Goal: Task Accomplishment & Management: Complete application form

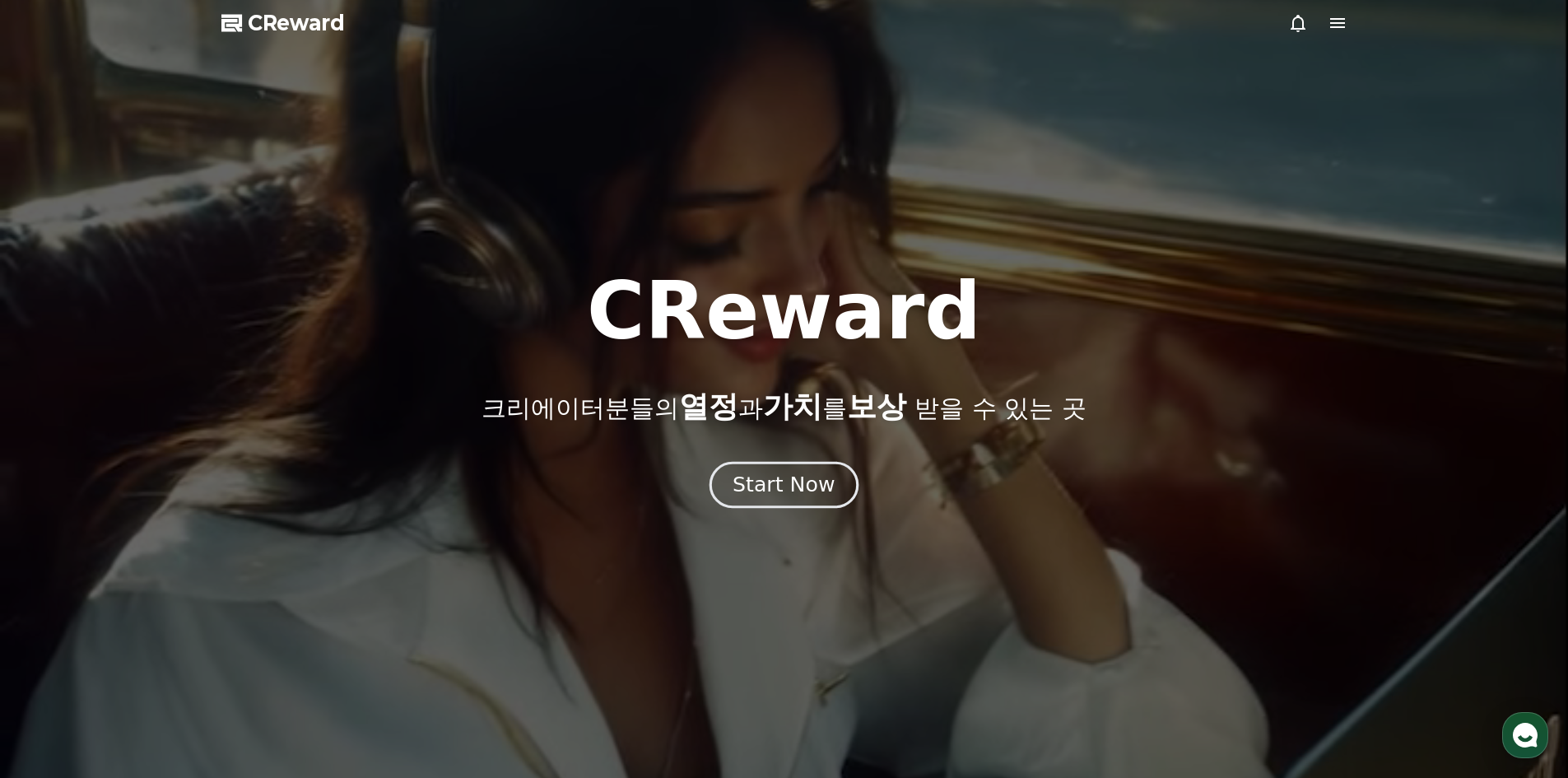
click at [812, 487] on div "Start Now" at bounding box center [784, 484] width 102 height 28
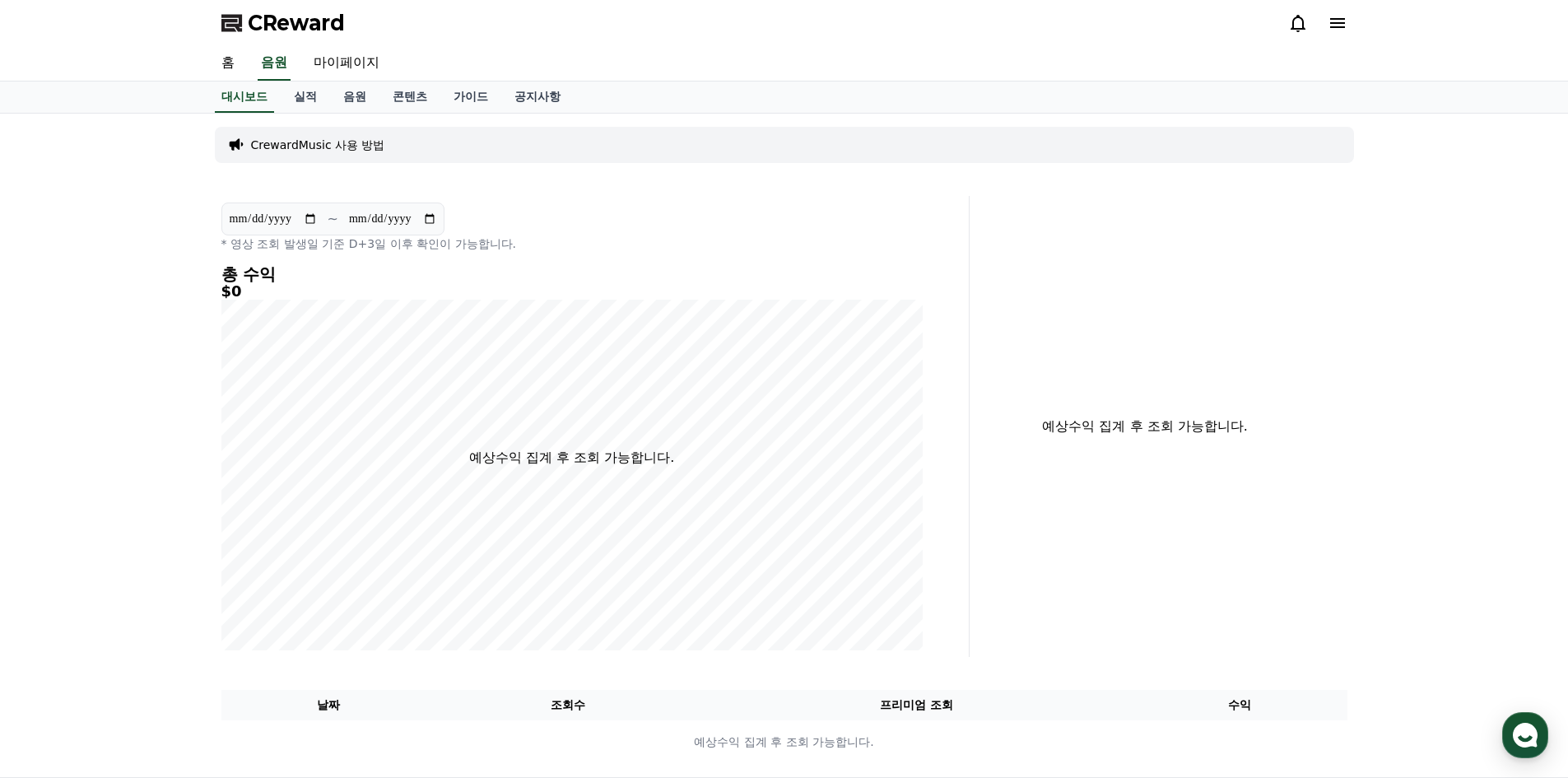
click at [1346, 24] on icon at bounding box center [1338, 23] width 20 height 20
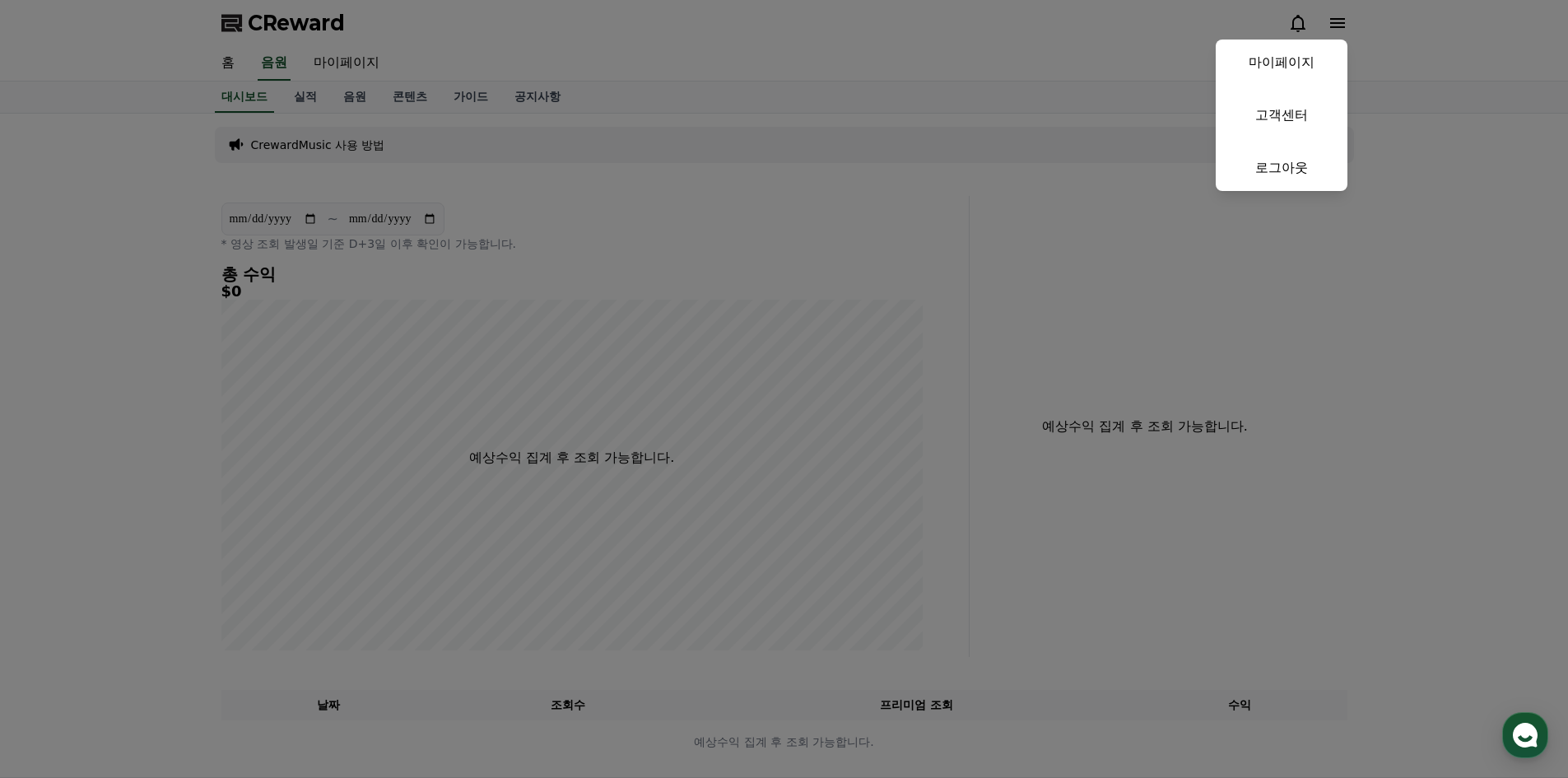
click at [1346, 24] on button "close" at bounding box center [784, 389] width 1568 height 778
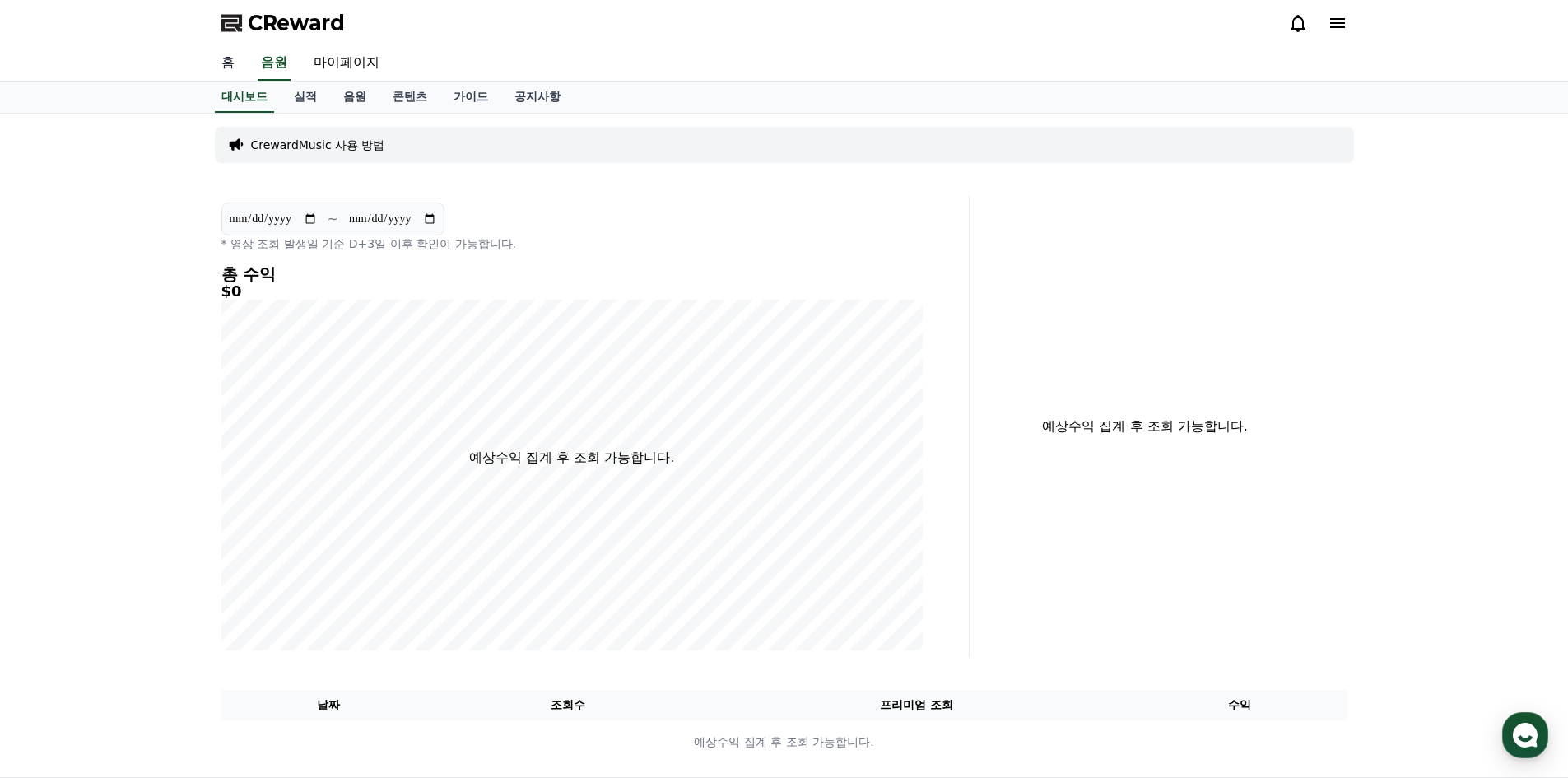
click at [236, 60] on link "홈" at bounding box center [228, 63] width 39 height 34
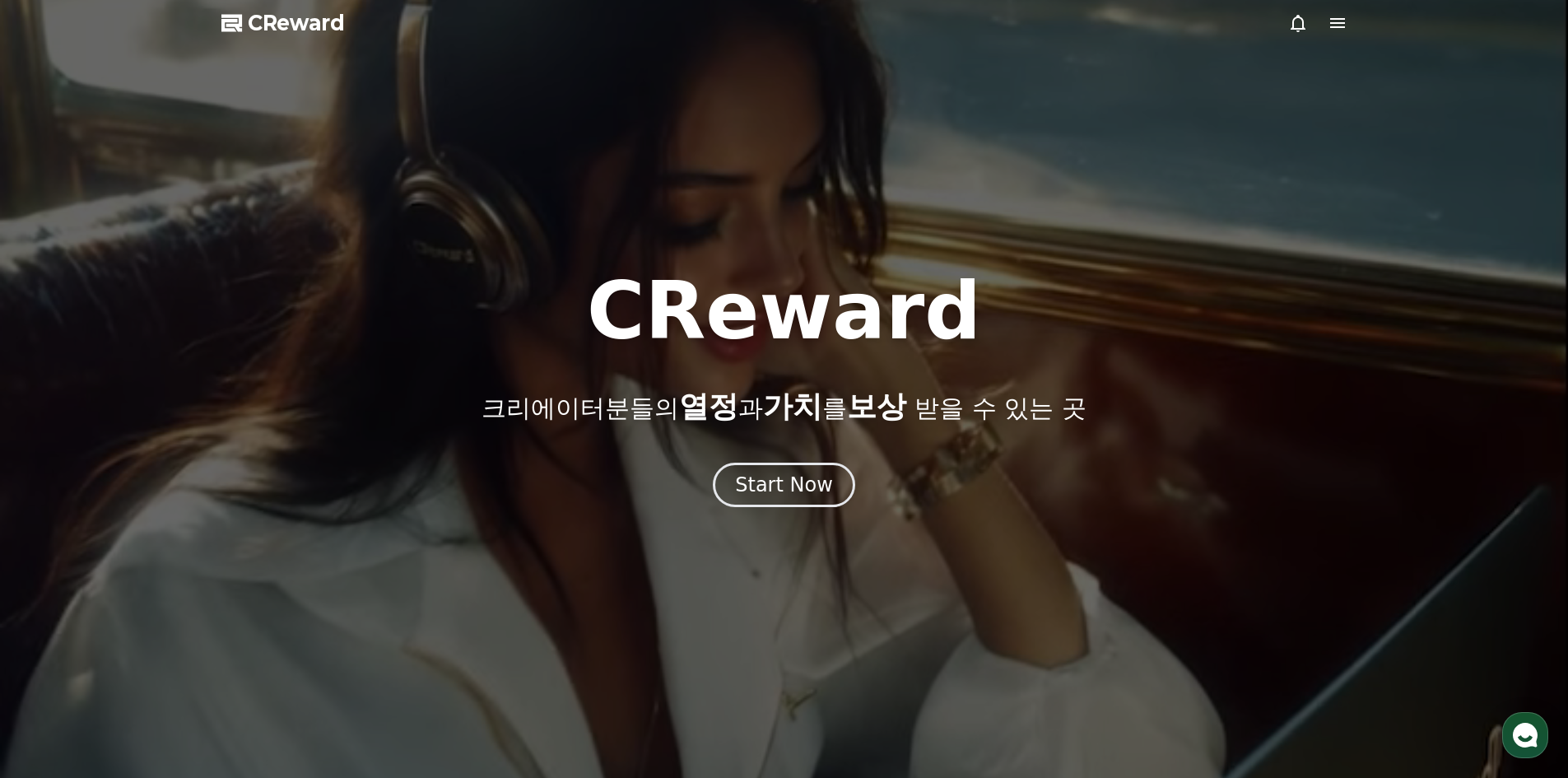
click at [1340, 28] on icon at bounding box center [1338, 23] width 20 height 20
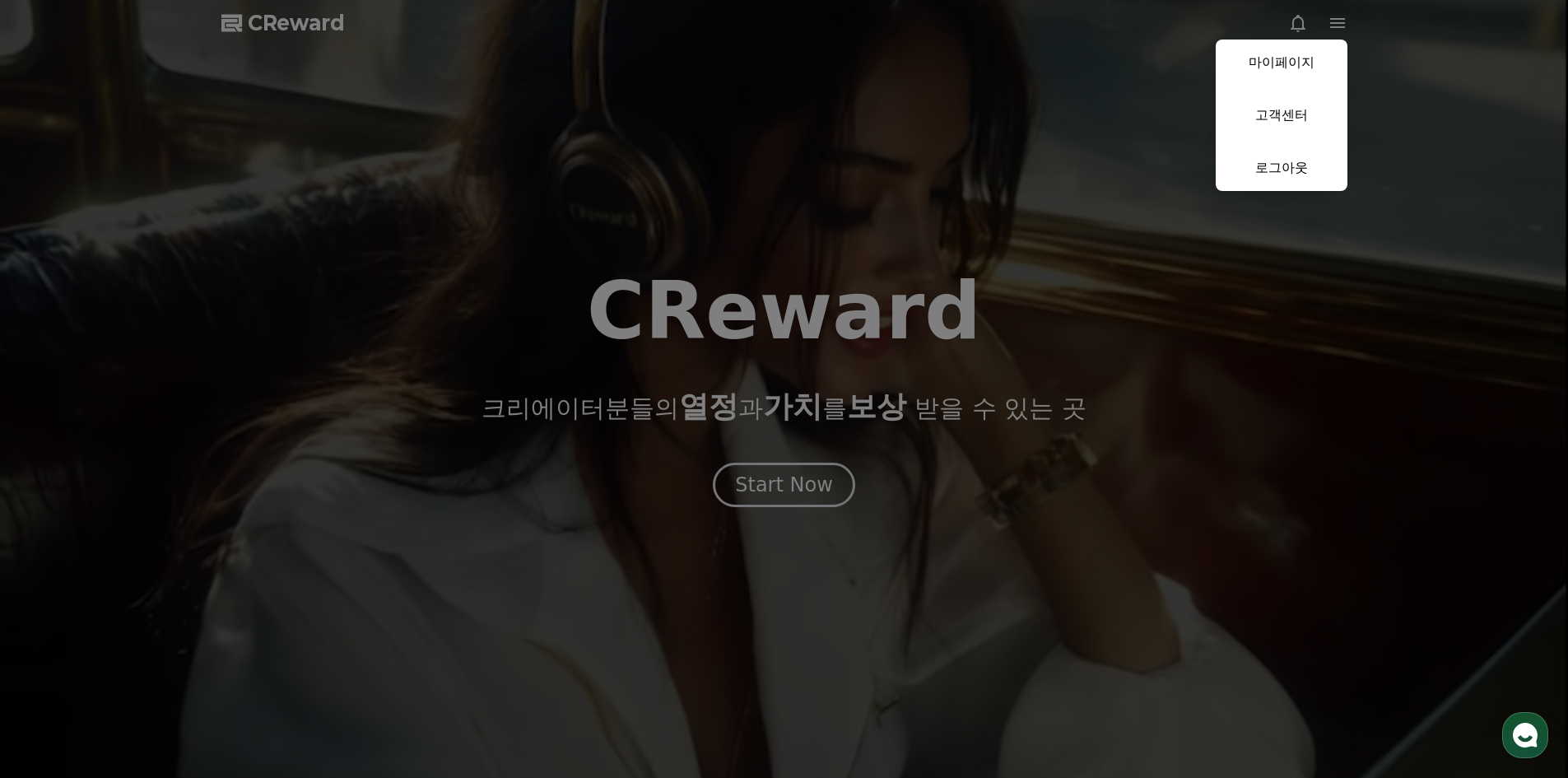
drag, startPoint x: 1050, startPoint y: 192, endPoint x: 1035, endPoint y: 213, distance: 25.8
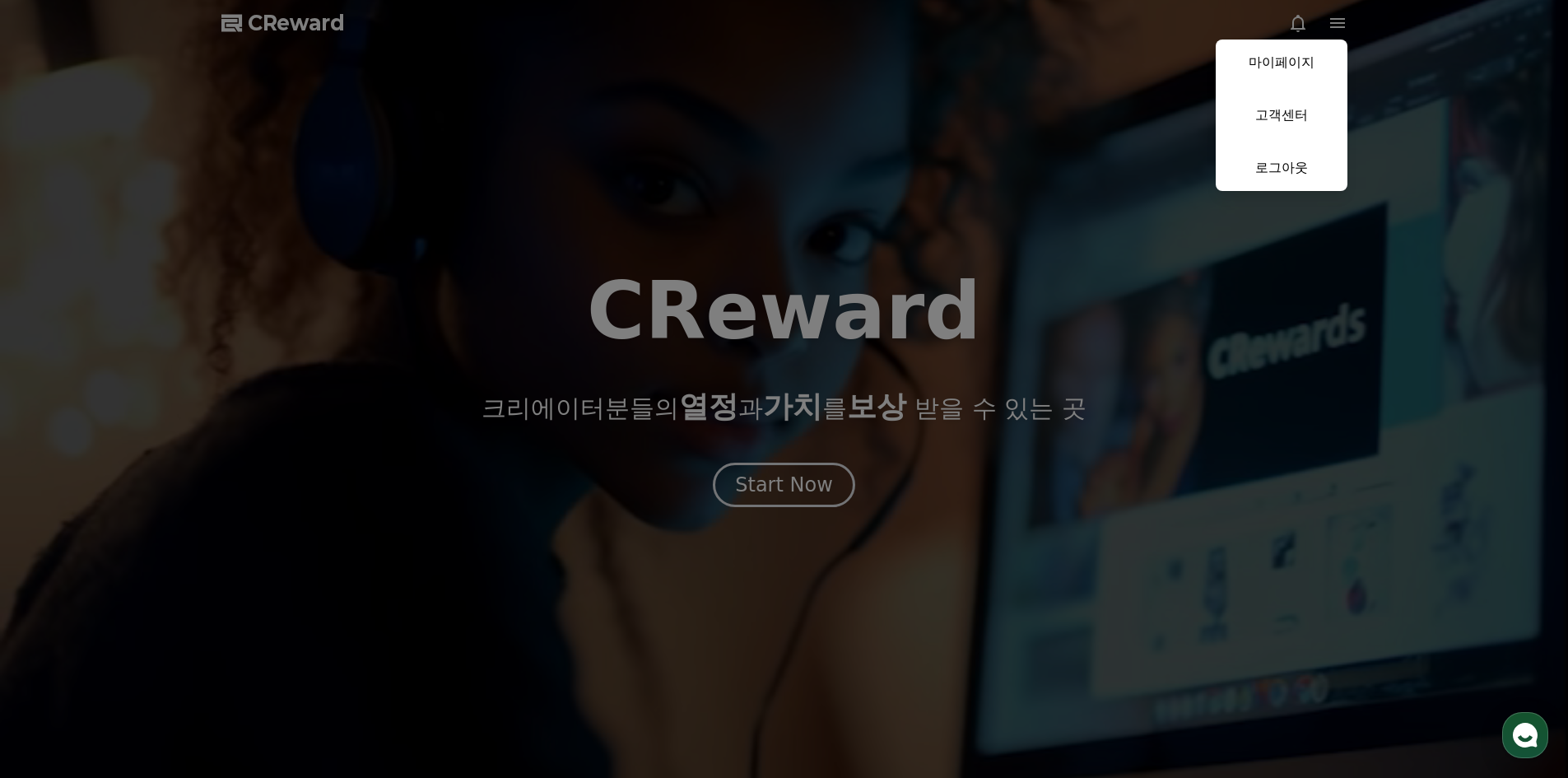
click at [1049, 193] on button "close" at bounding box center [784, 389] width 1568 height 778
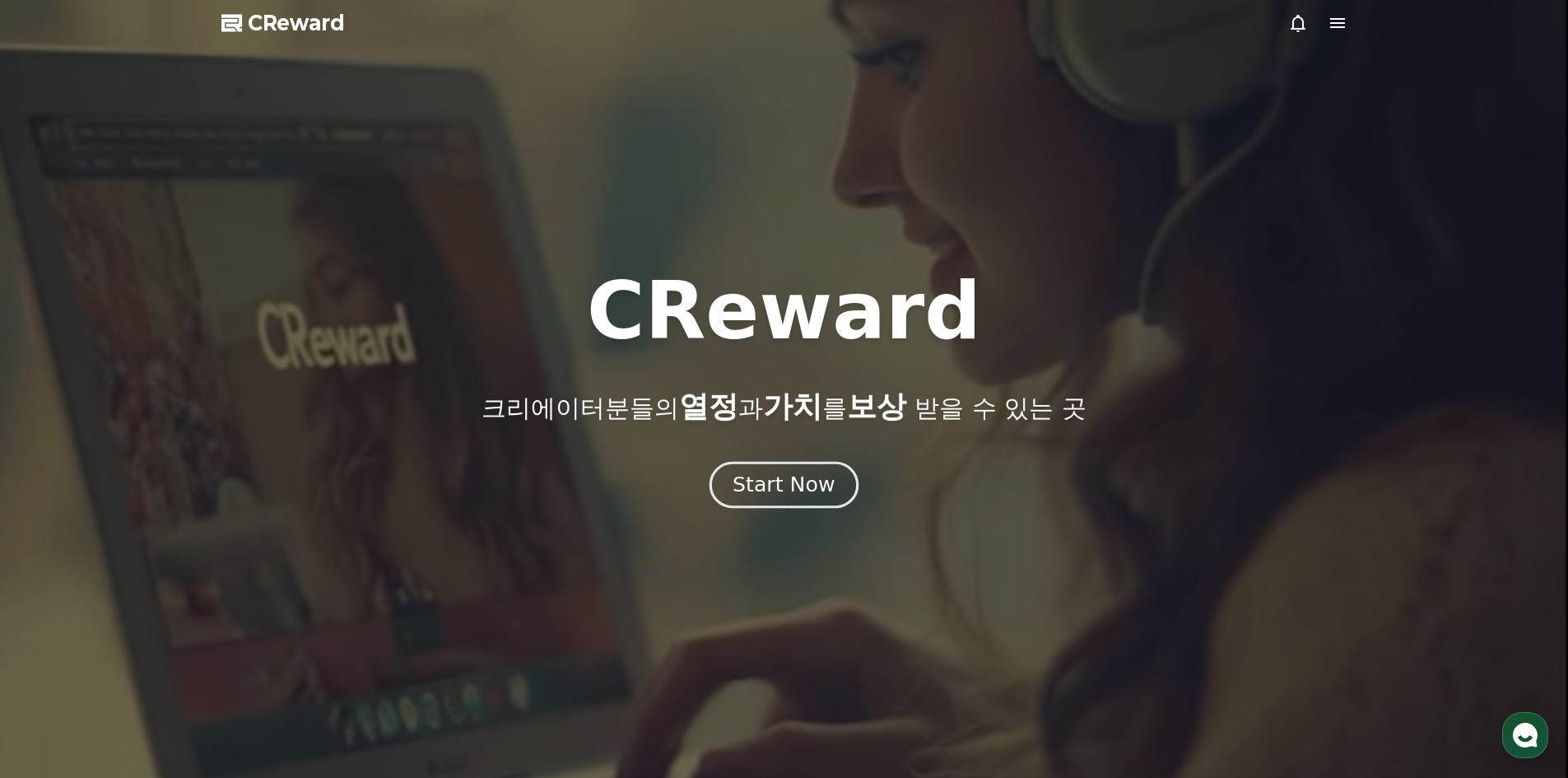
click at [793, 490] on div "Start Now" at bounding box center [784, 484] width 102 height 28
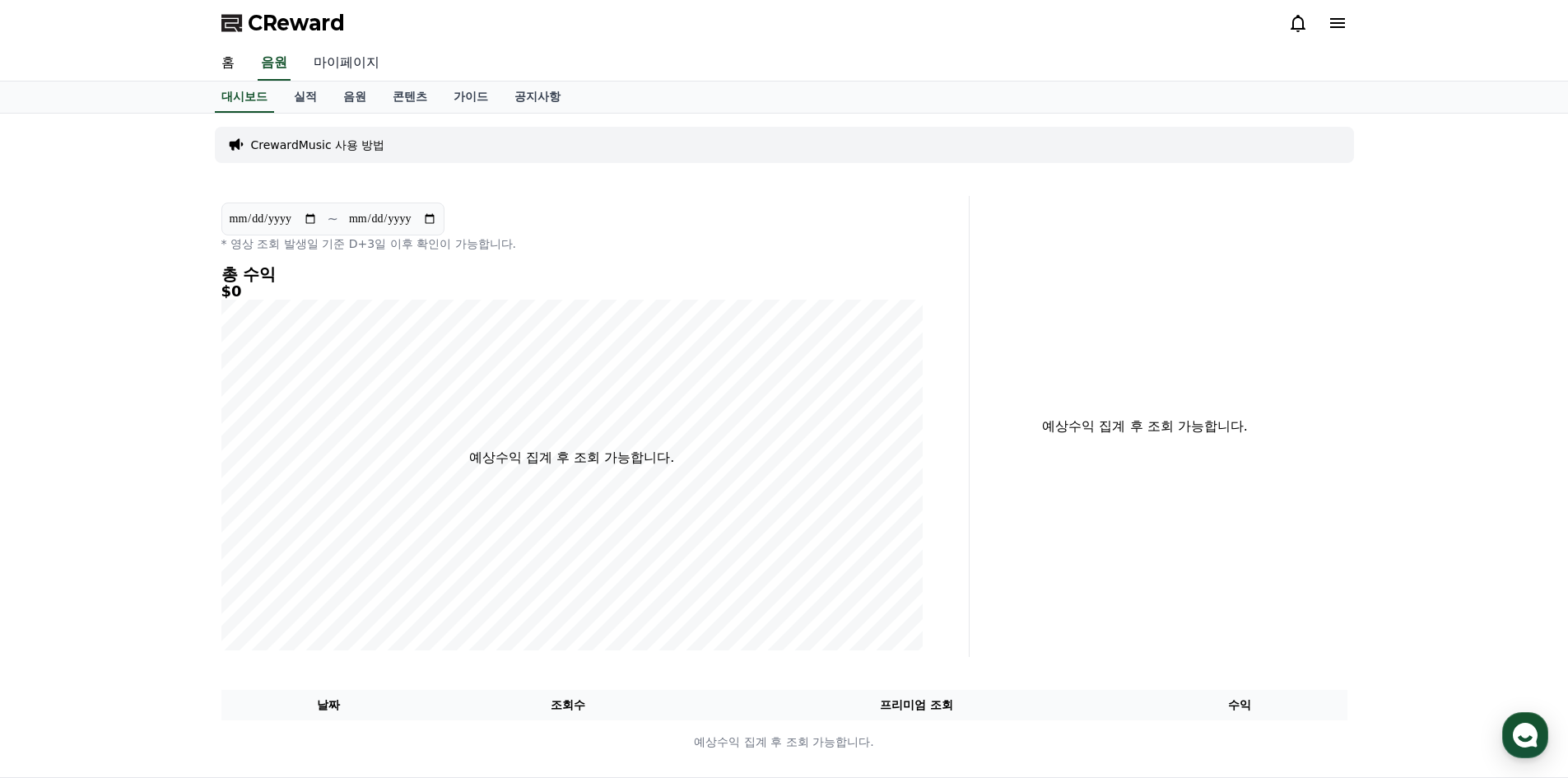
click at [362, 62] on link "마이페이지" at bounding box center [346, 63] width 92 height 34
select select "**********"
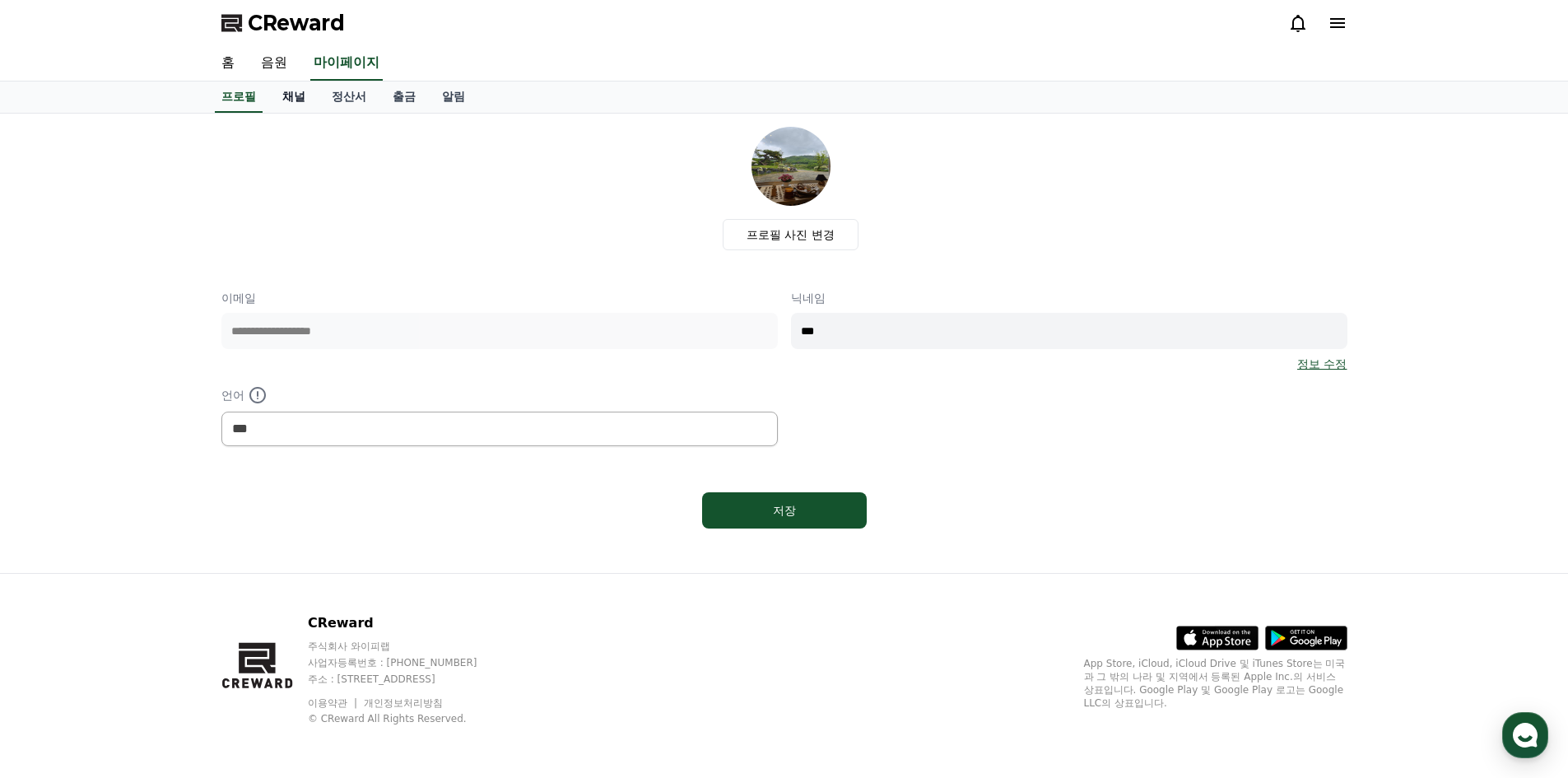
click at [300, 100] on link "채널" at bounding box center [294, 97] width 49 height 31
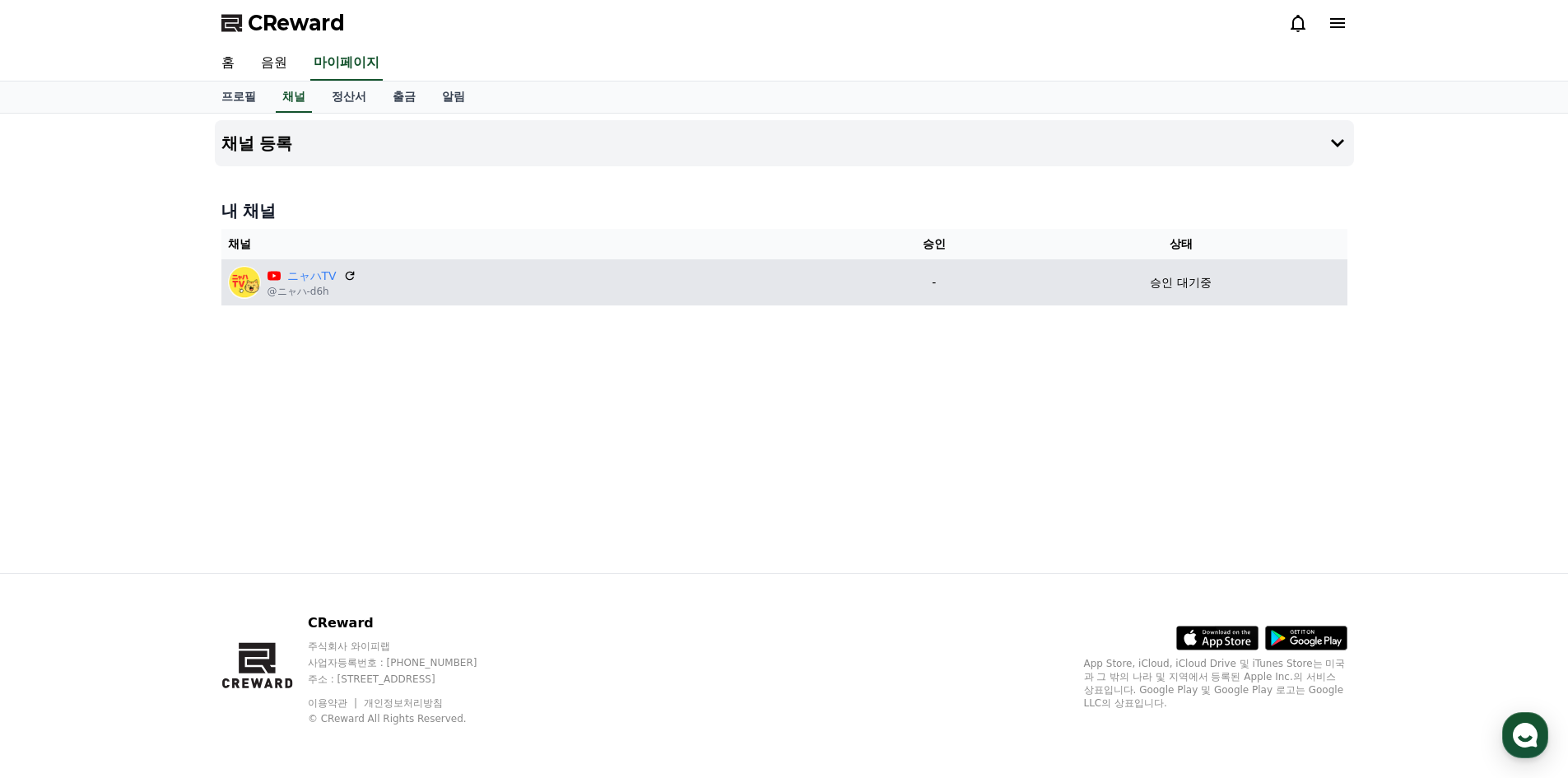
click at [815, 293] on div "ニャハTV @ニャハ-d6h" at bounding box center [537, 283] width 620 height 33
click at [1162, 287] on p "승인 대기중" at bounding box center [1180, 283] width 61 height 18
click at [350, 279] on icon at bounding box center [349, 276] width 10 height 10
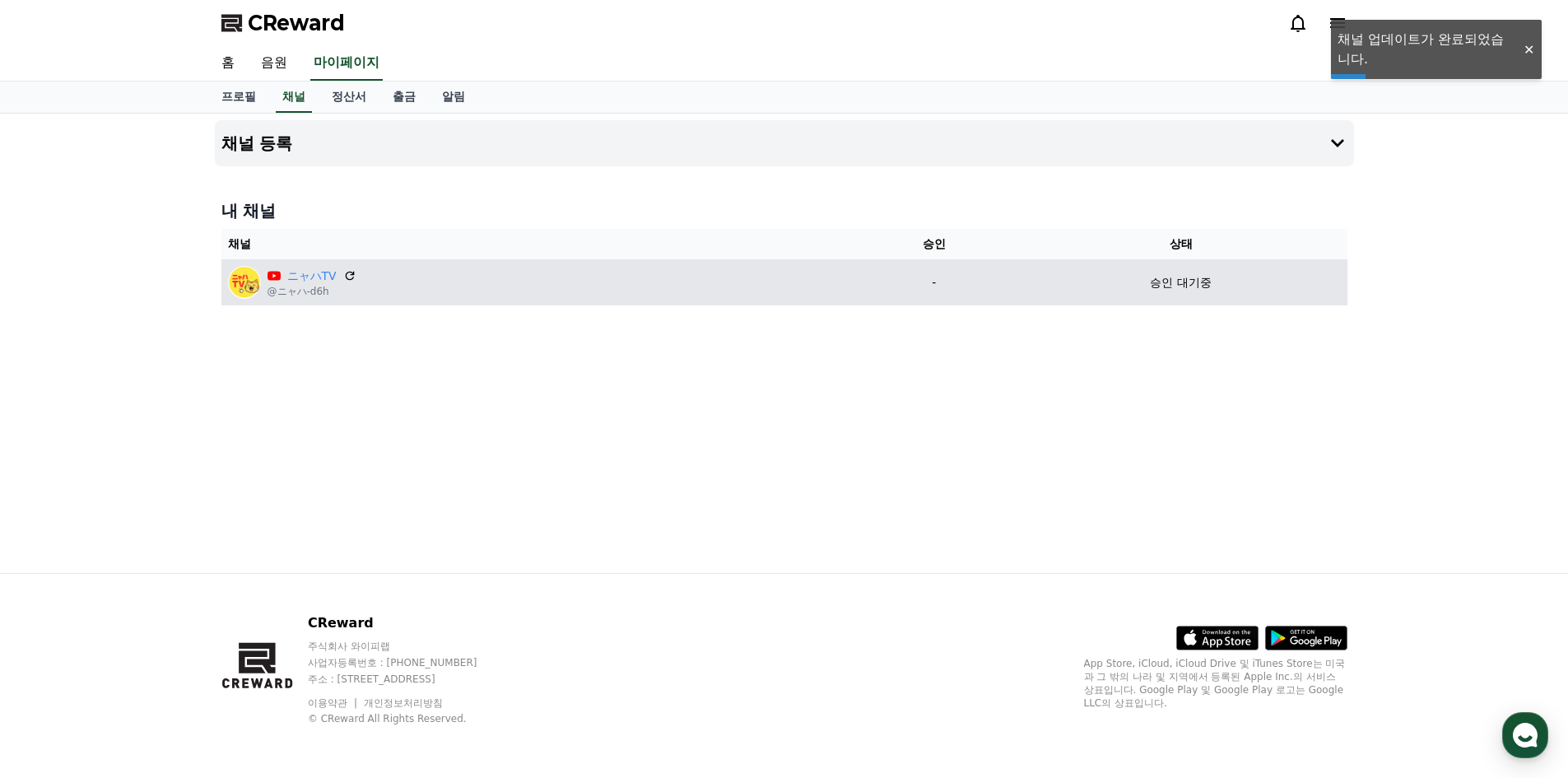
click at [1172, 294] on td "승인 대기중" at bounding box center [1181, 282] width 333 height 46
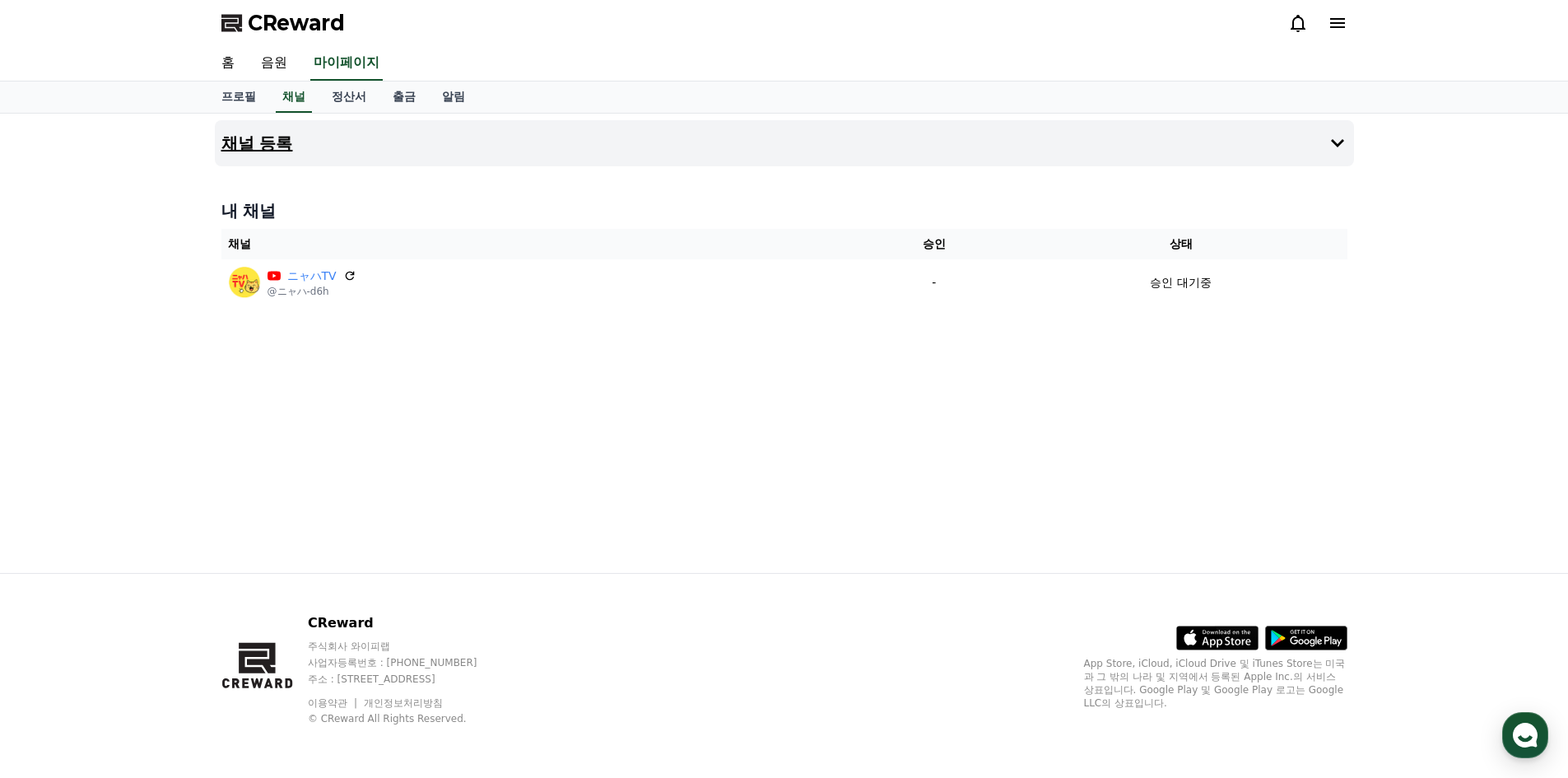
click at [273, 143] on h4 "채널 등록" at bounding box center [256, 143] width 71 height 19
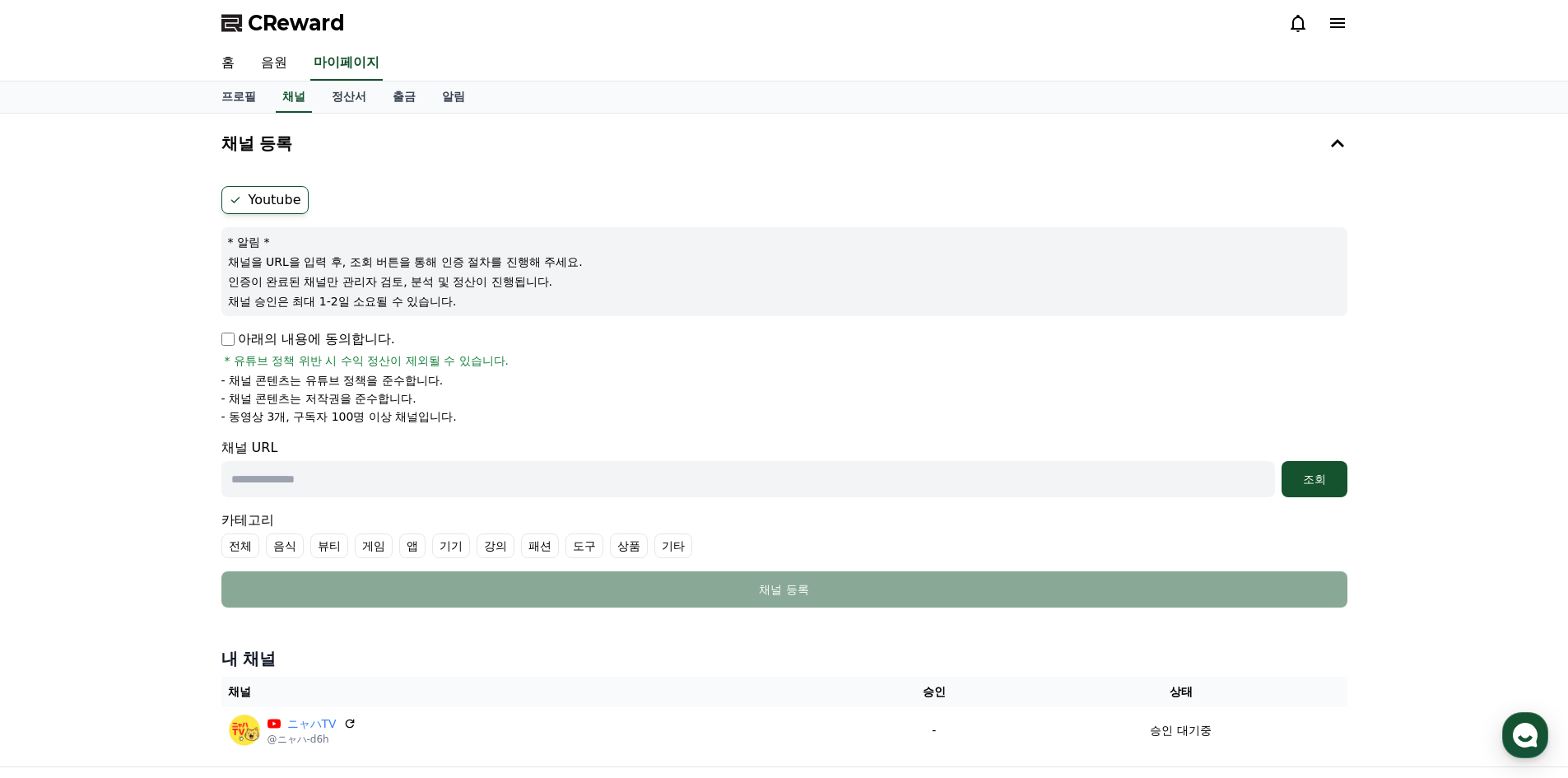
click at [261, 319] on form "Youtube * 알림 * 채널을 URL을 입력 후, 조회 버튼을 통해 인증 절차를 진행해 주세요. 인증이 완료된 채널만 관리자 검토, 분석 …" at bounding box center [784, 396] width 1127 height 422
click at [255, 329] on p "아래의 내용에 동의합니다." at bounding box center [307, 339] width 173 height 20
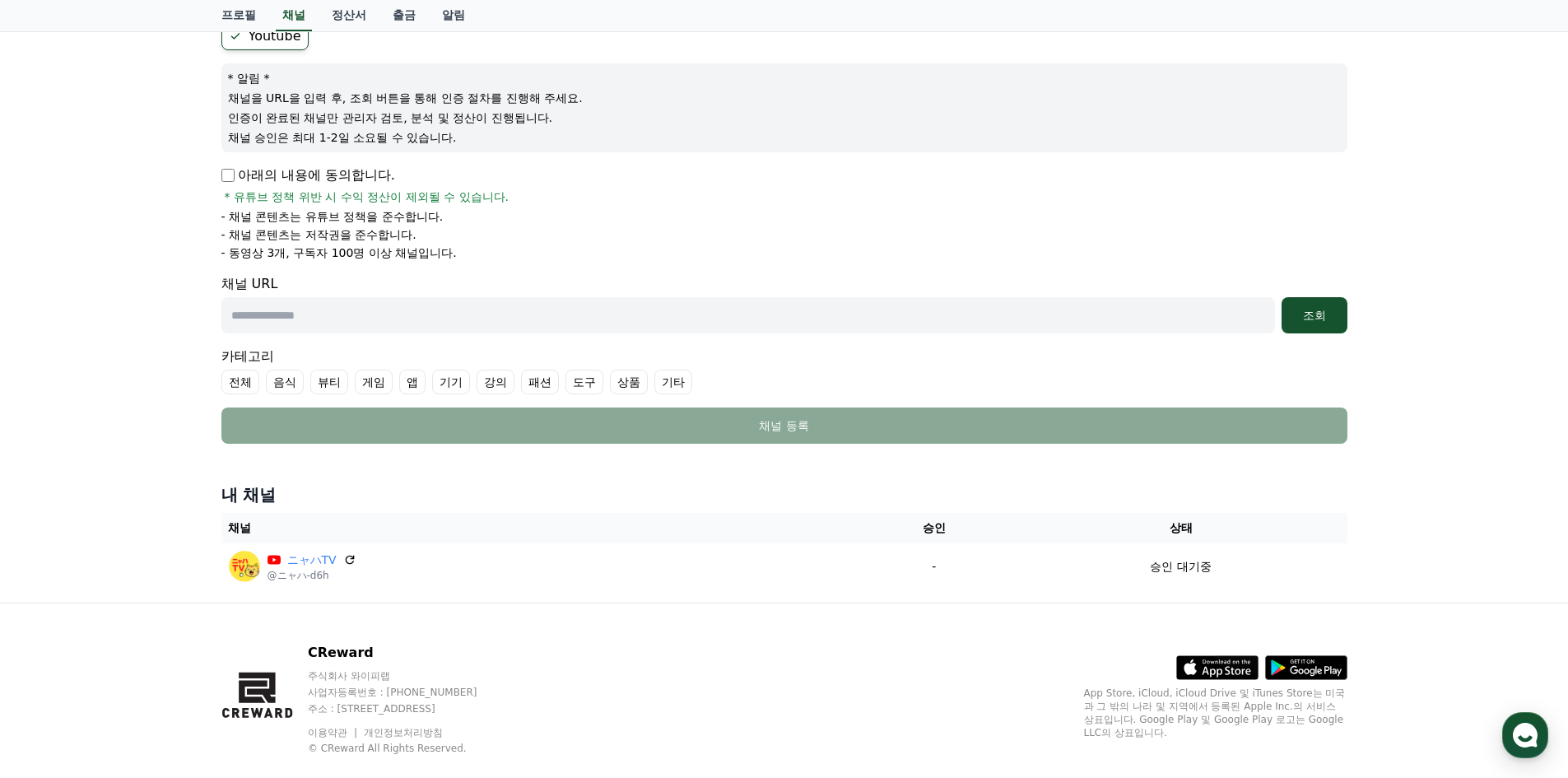
scroll to position [164, 0]
click at [423, 309] on input "text" at bounding box center [748, 314] width 1054 height 36
paste input "**********"
type input "**********"
click at [1328, 311] on div "조회" at bounding box center [1314, 314] width 53 height 17
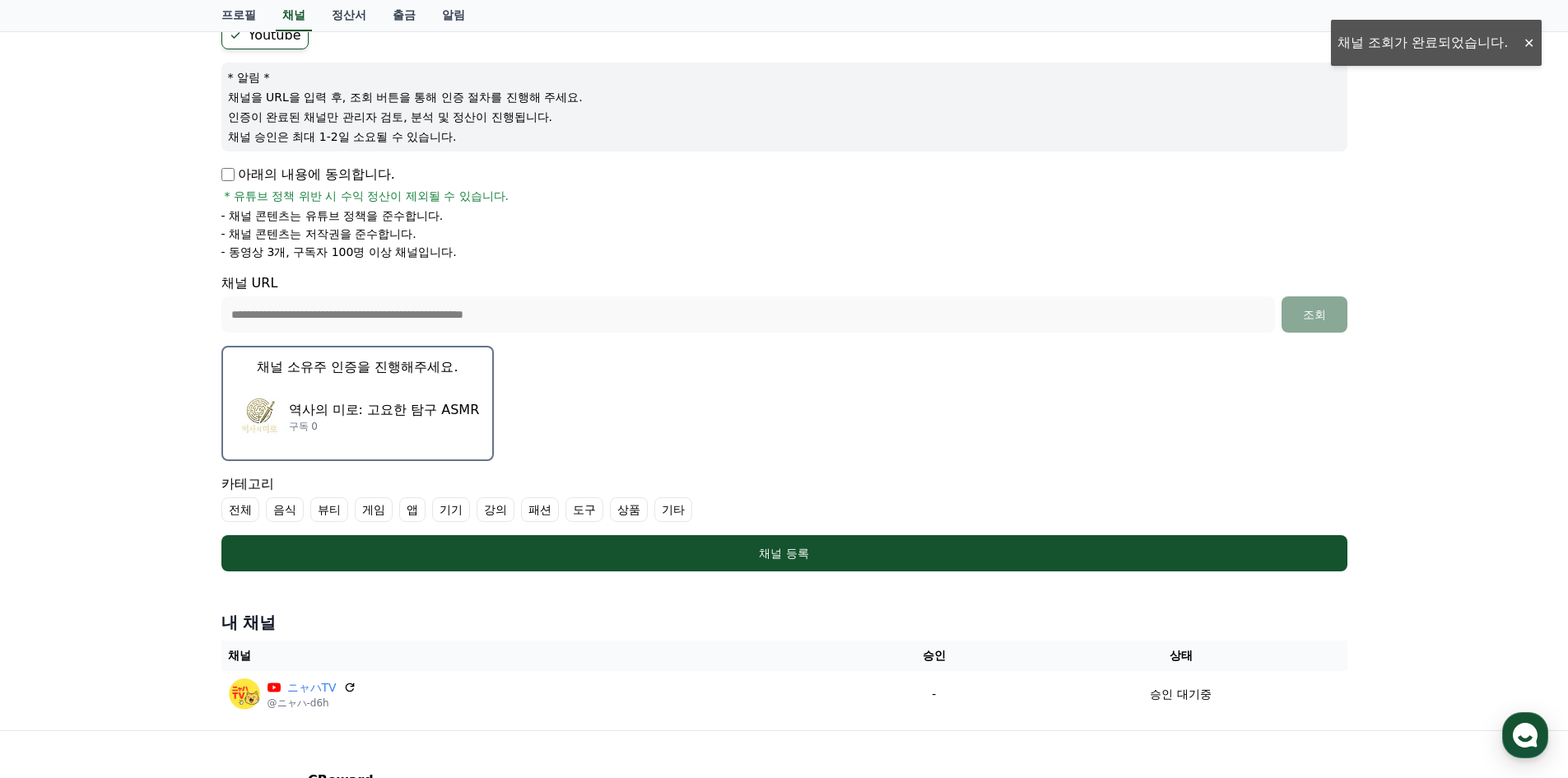
click at [427, 402] on p "역사의 미로: 고요한 탐구 ASMR" at bounding box center [384, 410] width 191 height 20
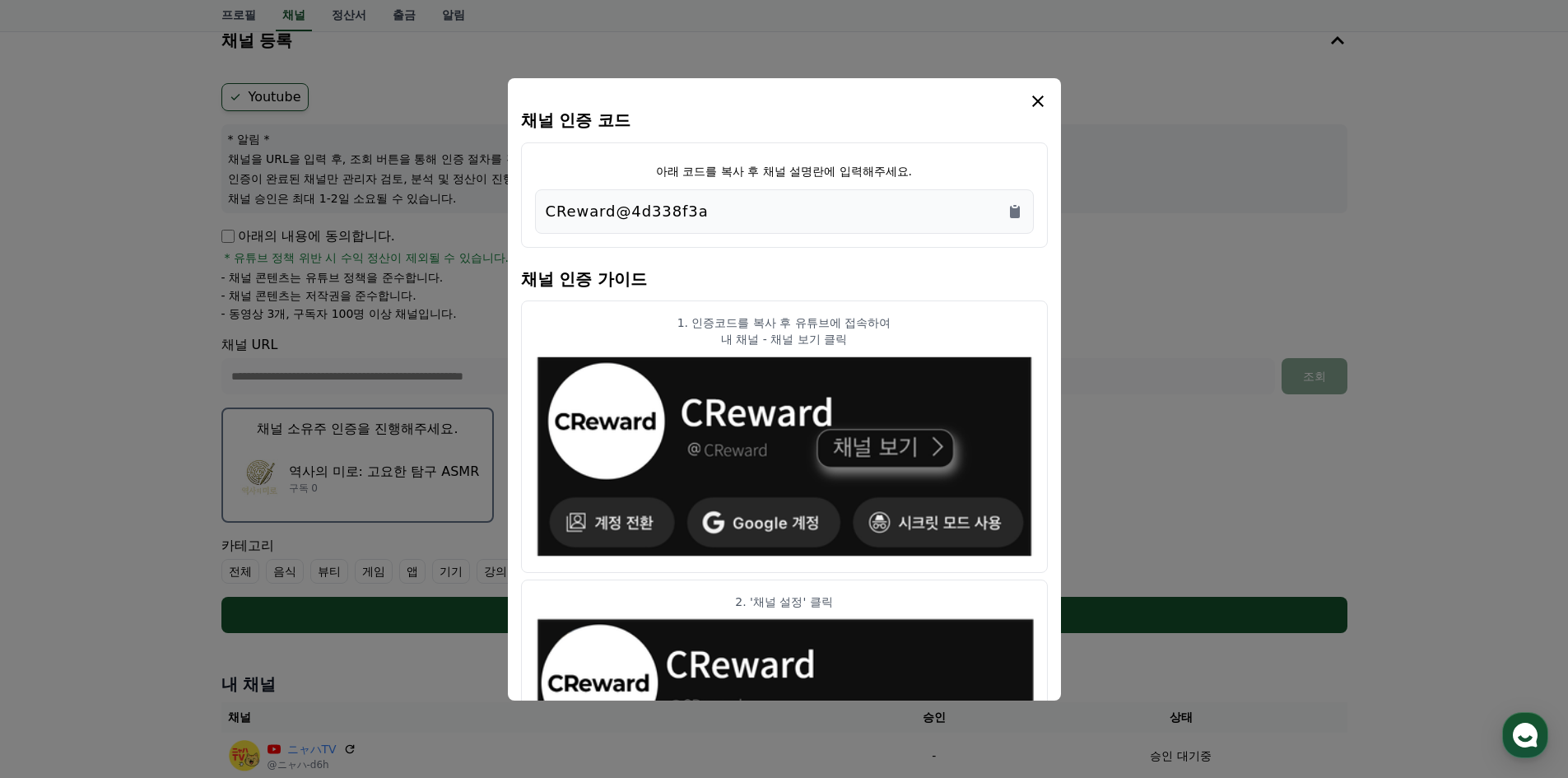
scroll to position [0, 0]
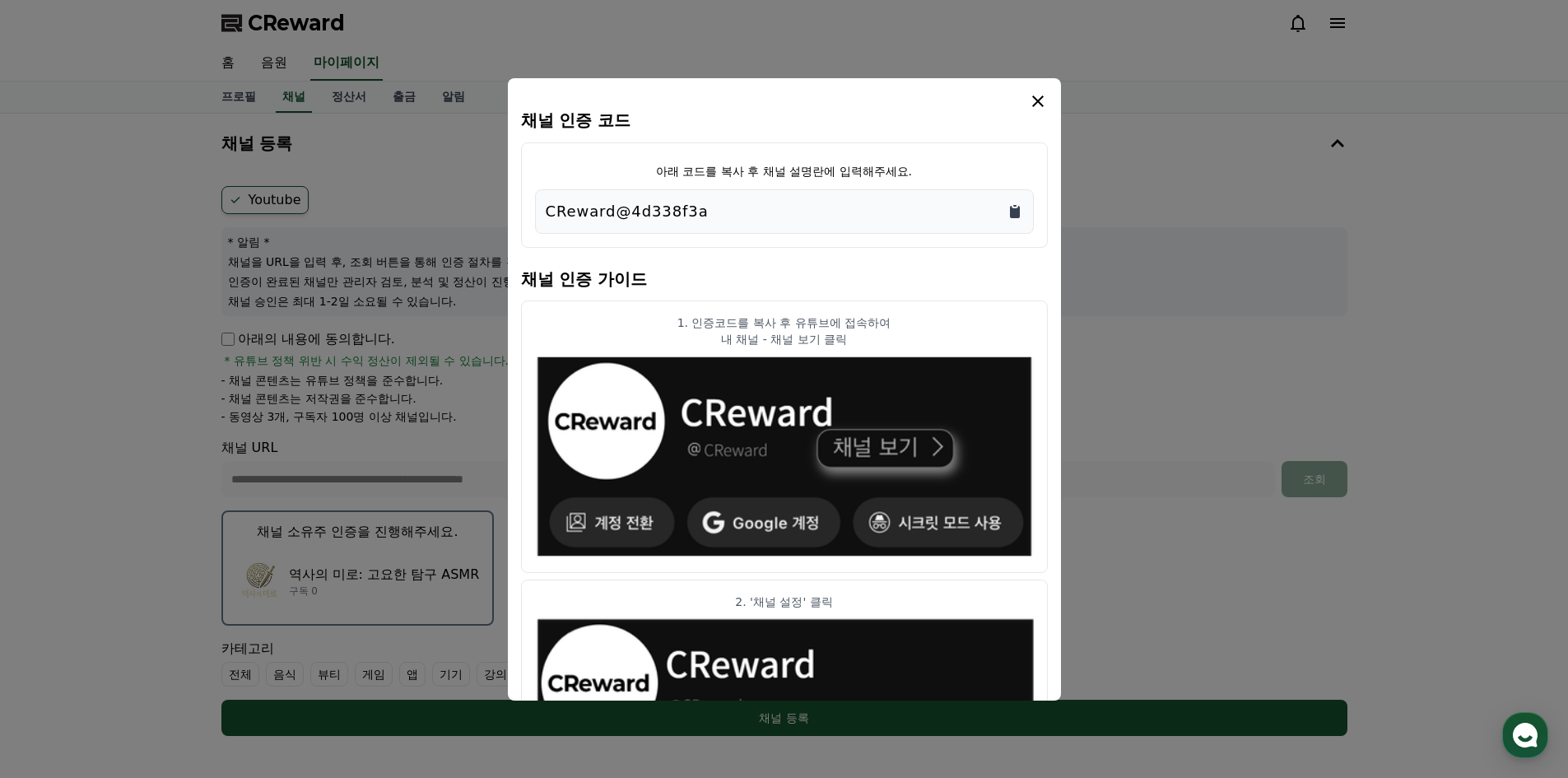
click at [1016, 217] on icon "Copy to clipboard" at bounding box center [1015, 211] width 10 height 13
click at [1039, 107] on icon "modal" at bounding box center [1038, 101] width 20 height 20
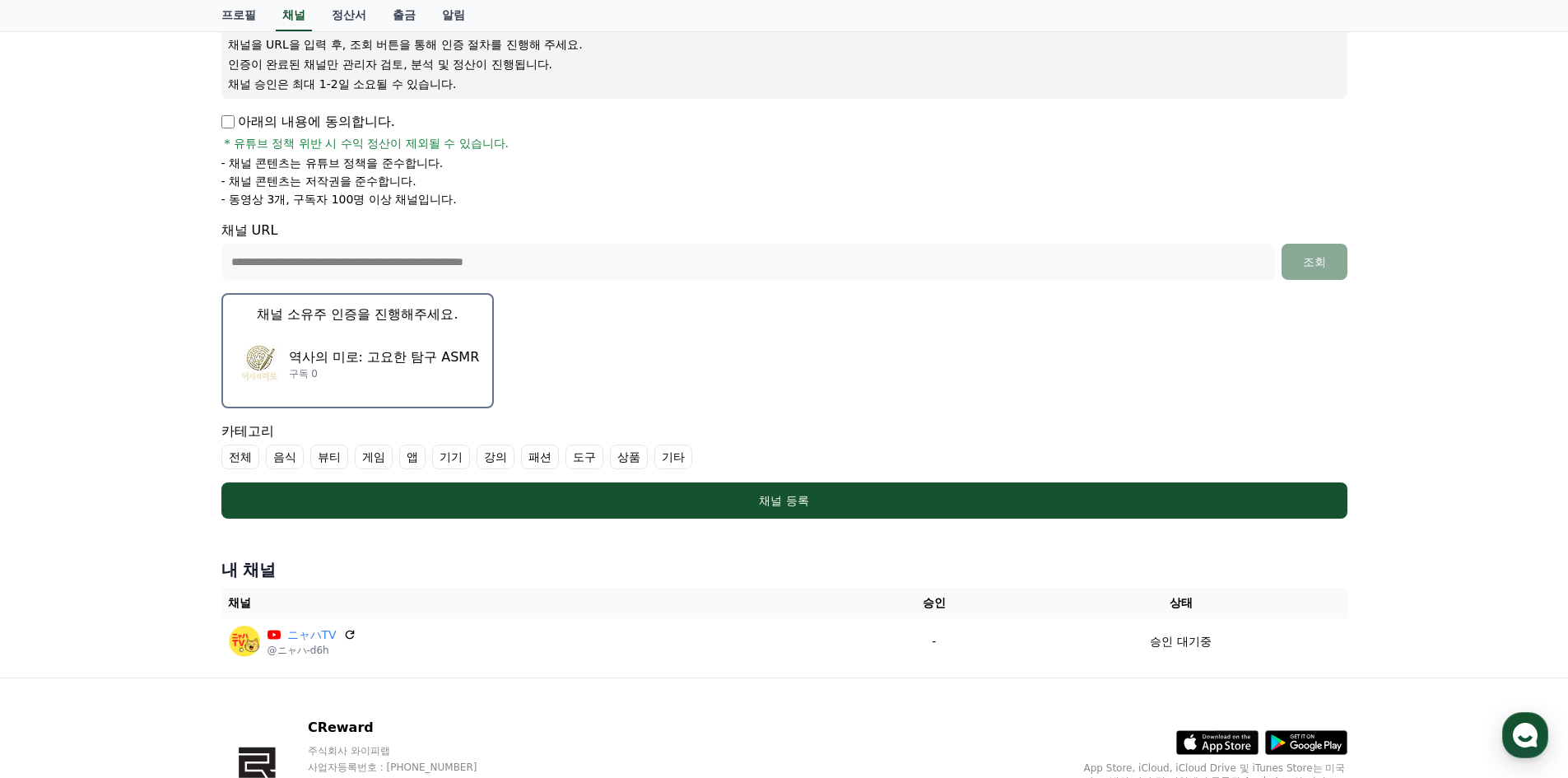
scroll to position [247, 0]
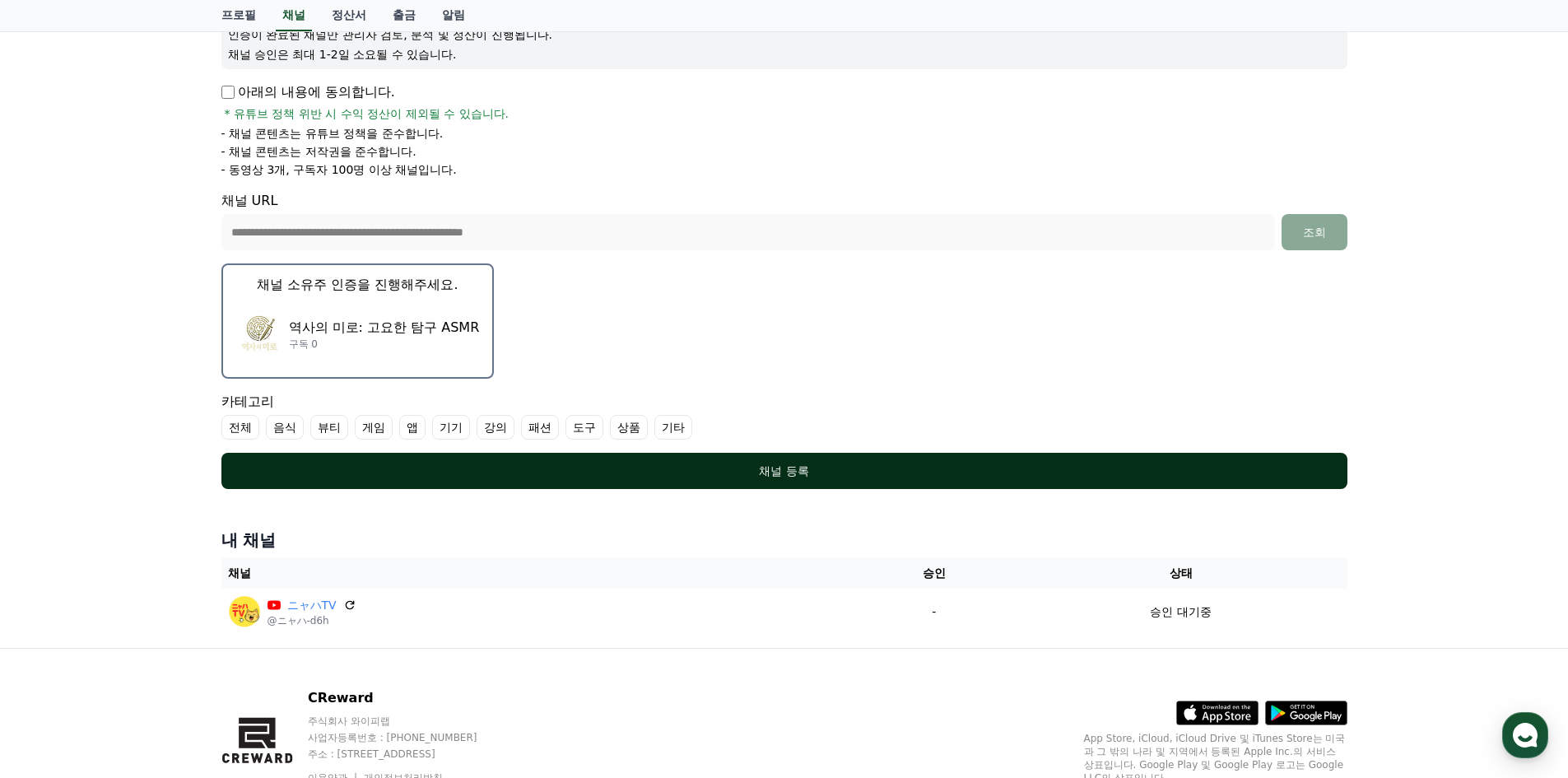
click at [805, 465] on div "채널 등록" at bounding box center [784, 471] width 1060 height 17
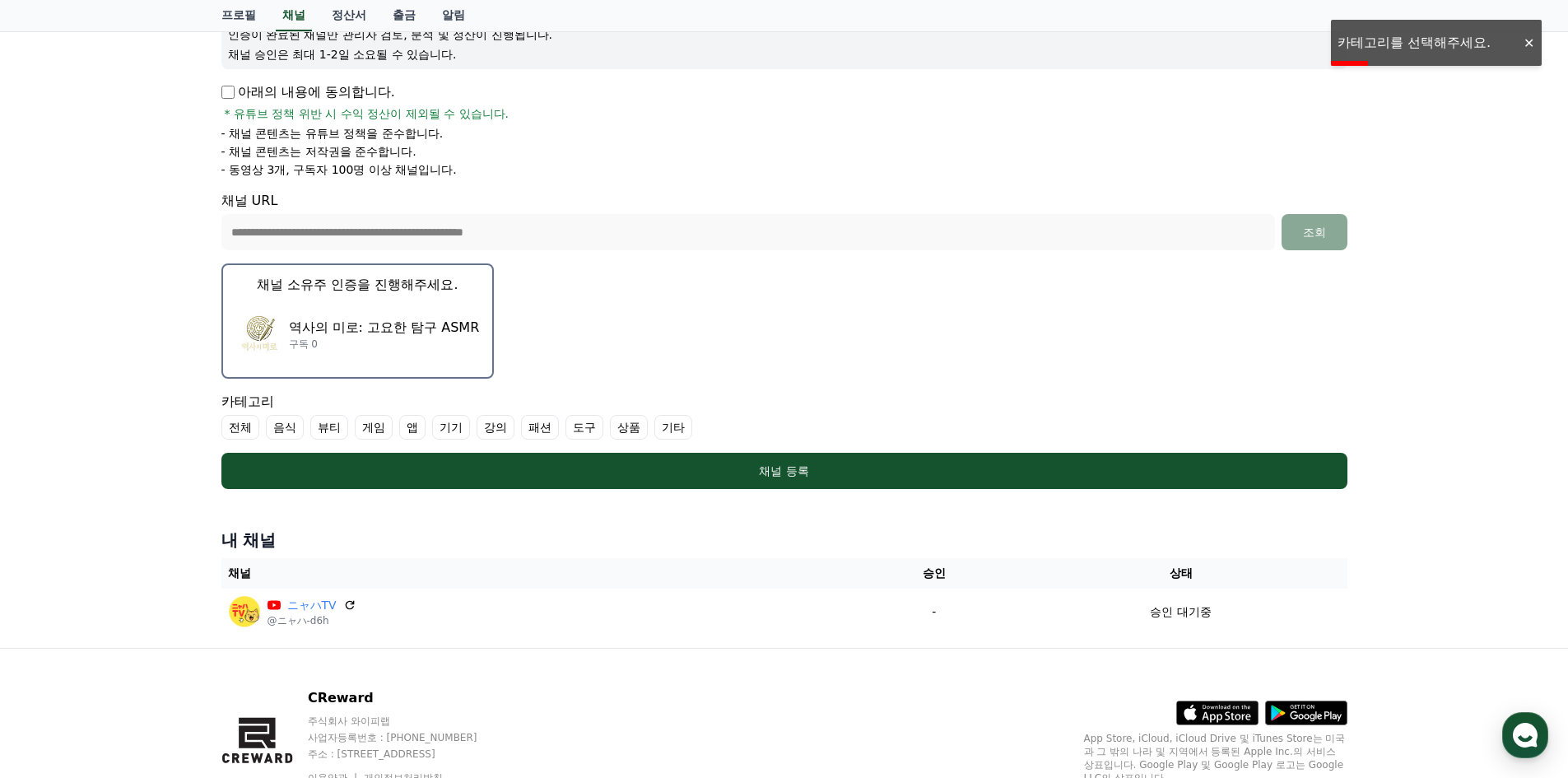
click at [488, 427] on label "강의" at bounding box center [495, 427] width 38 height 24
click at [693, 435] on label "기타" at bounding box center [693, 427] width 38 height 24
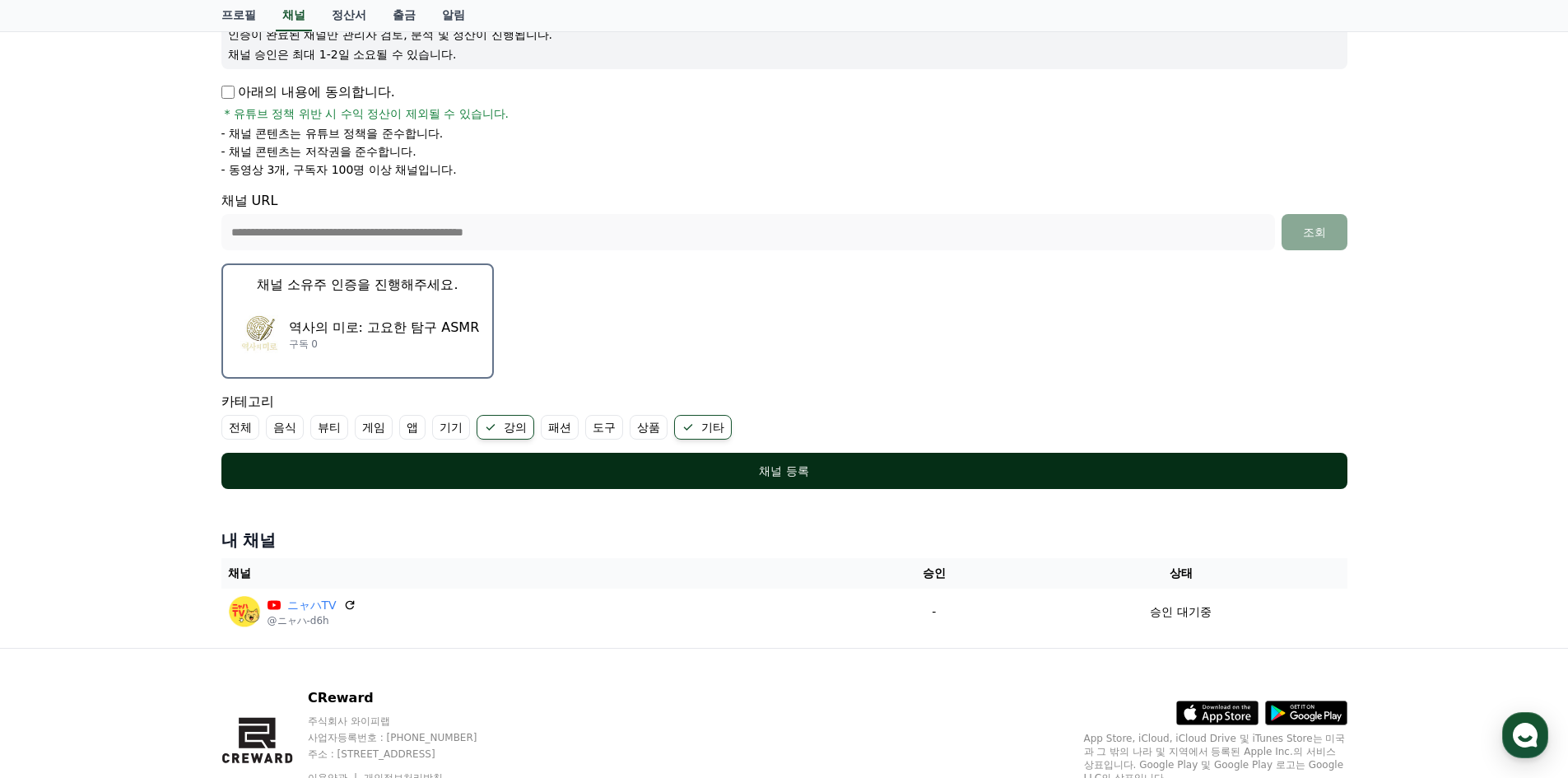
click at [778, 467] on div "채널 등록" at bounding box center [784, 471] width 1060 height 17
